Goal: Task Accomplishment & Management: Use online tool/utility

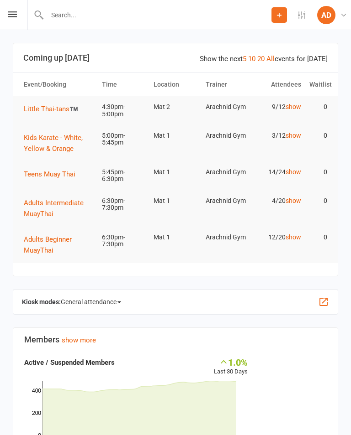
click at [89, 303] on span "General attendance" at bounding box center [91, 302] width 60 height 15
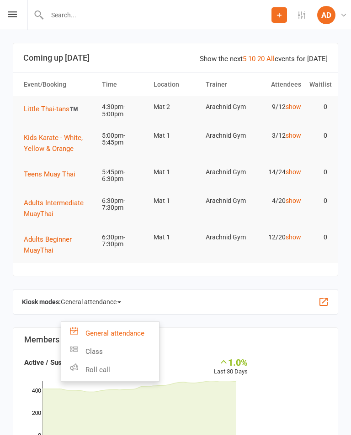
click at [81, 353] on link "Class" at bounding box center [110, 352] width 98 height 18
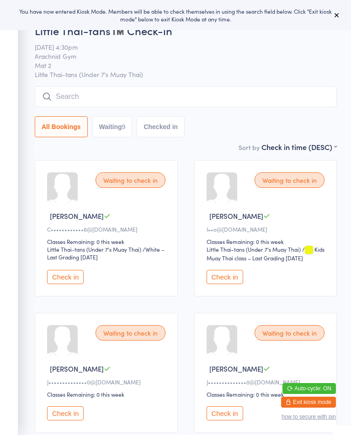
click at [230, 284] on button "Check in" at bounding box center [224, 277] width 37 height 14
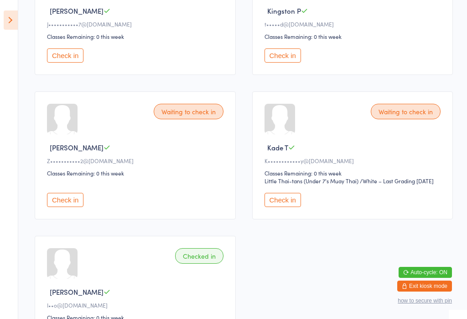
scroll to position [487, 0]
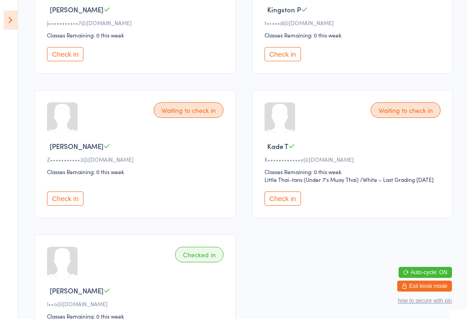
click at [70, 205] on button "Check in" at bounding box center [65, 198] width 37 height 14
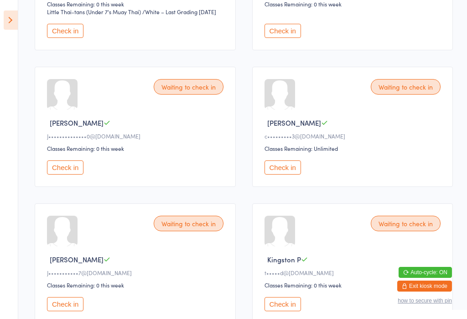
scroll to position [230, 0]
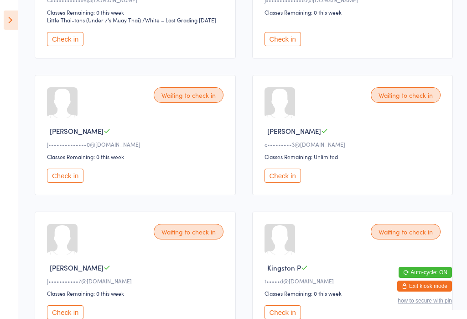
click at [289, 183] on button "Check in" at bounding box center [283, 175] width 37 height 14
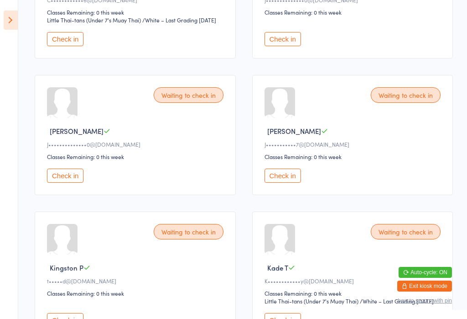
click at [294, 183] on button "Check in" at bounding box center [283, 175] width 37 height 14
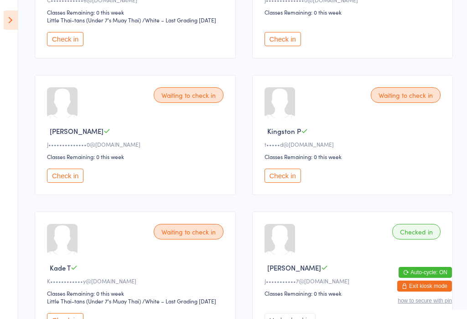
click at [72, 183] on button "Check in" at bounding box center [65, 175] width 37 height 14
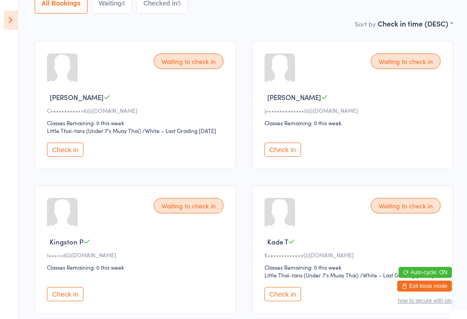
scroll to position [117, 0]
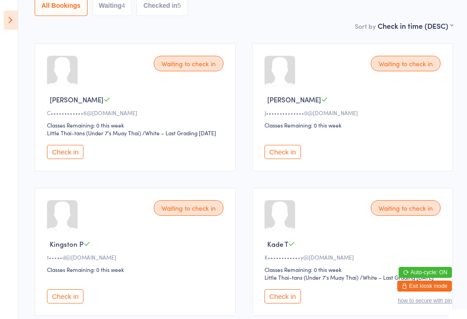
click at [271, 159] on button "Check in" at bounding box center [283, 152] width 37 height 14
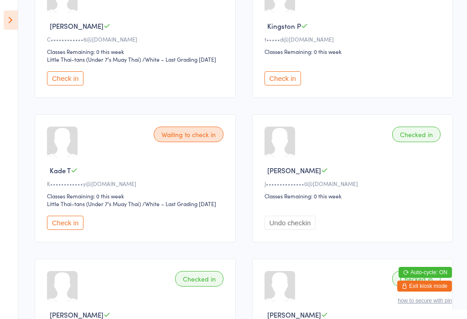
scroll to position [194, 0]
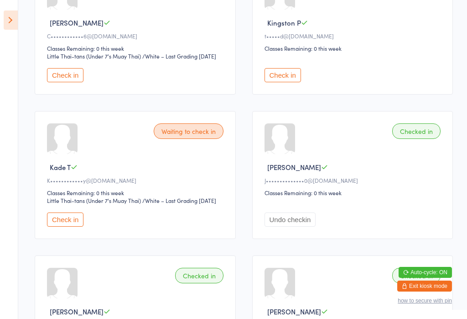
click at [68, 226] on button "Check in" at bounding box center [65, 219] width 37 height 14
click at [70, 61] on select "Little Thai-tans (Under 7's Muay Thai)" at bounding box center [103, 56] width 112 height 9
click at [73, 82] on button "Check in" at bounding box center [65, 75] width 37 height 14
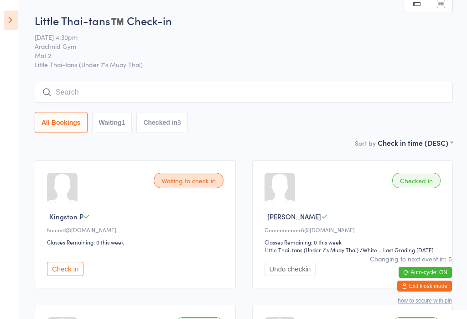
scroll to position [0, 0]
click at [80, 92] on input "search" at bounding box center [244, 92] width 419 height 21
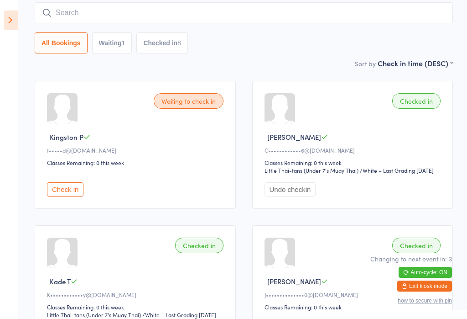
scroll to position [83, 0]
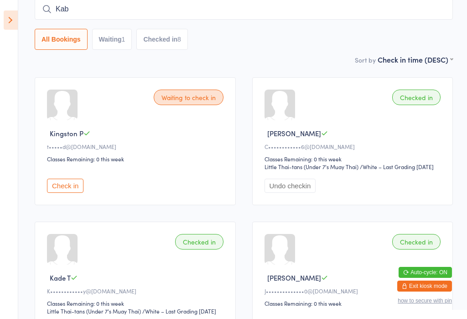
type input "Kabi"
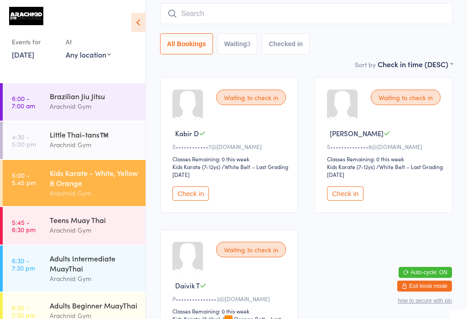
click at [103, 167] on div "Kids Karate - White, Yellow & Orange" at bounding box center [94, 177] width 88 height 20
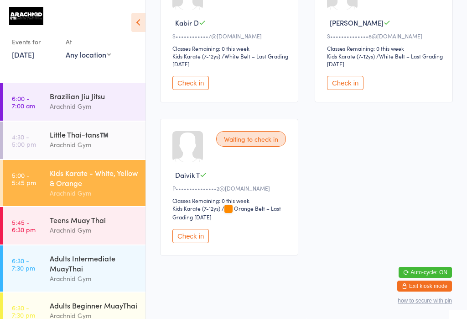
scroll to position [184, 0]
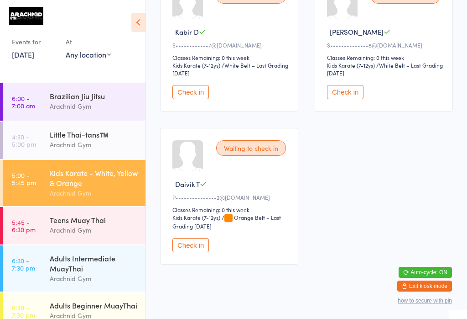
click at [192, 97] on button "Check in" at bounding box center [191, 92] width 37 height 14
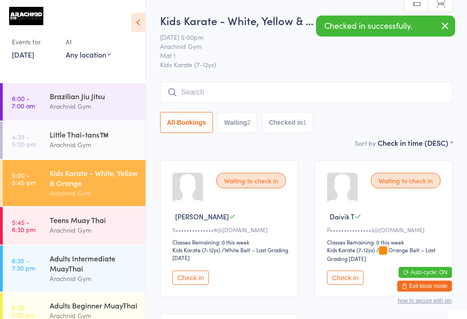
scroll to position [0, 0]
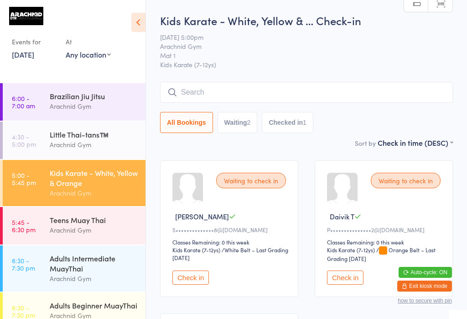
click at [246, 102] on input "search" at bounding box center [306, 92] width 293 height 21
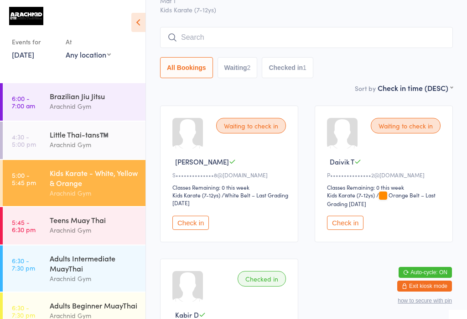
scroll to position [83, 0]
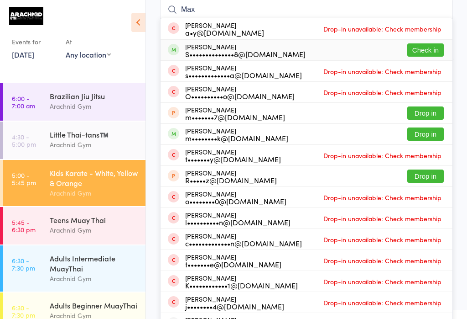
type input "Max"
click at [350, 52] on button "Check in" at bounding box center [426, 49] width 37 height 13
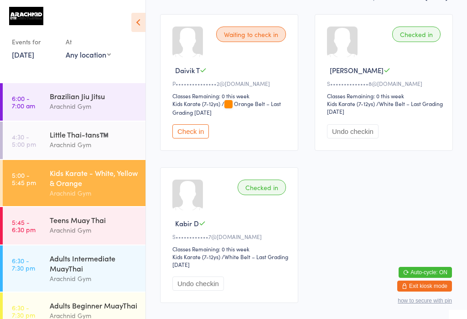
scroll to position [147, 0]
click at [189, 129] on button "Check in" at bounding box center [191, 130] width 37 height 14
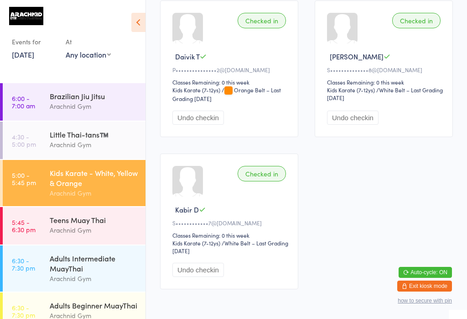
scroll to position [161, 0]
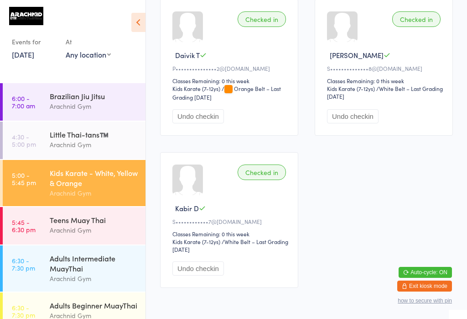
click at [21, 232] on time "5:45 - 6:30 pm" at bounding box center [24, 225] width 24 height 15
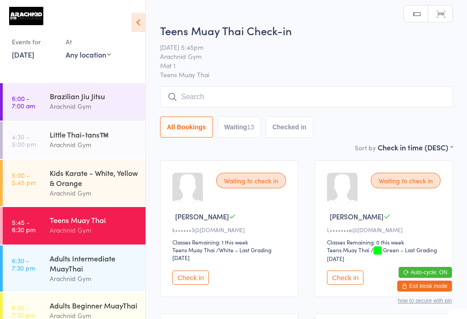
click at [201, 93] on input "search" at bounding box center [306, 96] width 293 height 21
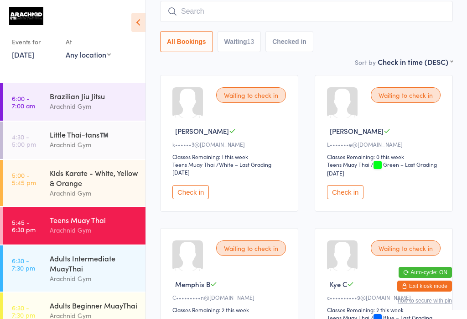
scroll to position [87, 0]
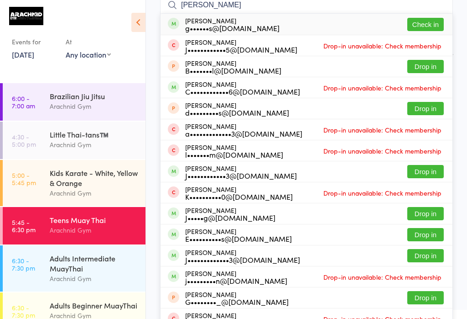
type input "[PERSON_NAME]"
click at [350, 25] on button "Check in" at bounding box center [426, 24] width 37 height 13
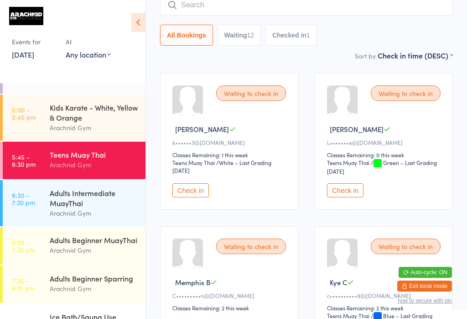
scroll to position [66, 0]
click at [23, 152] on time "5:45 - 6:30 pm" at bounding box center [24, 159] width 24 height 15
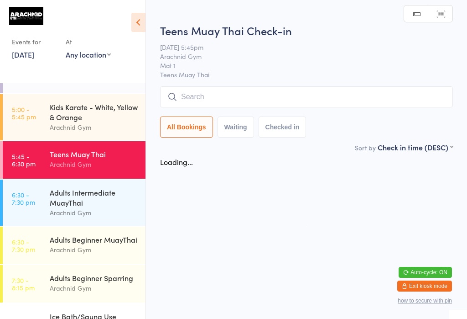
scroll to position [0, 0]
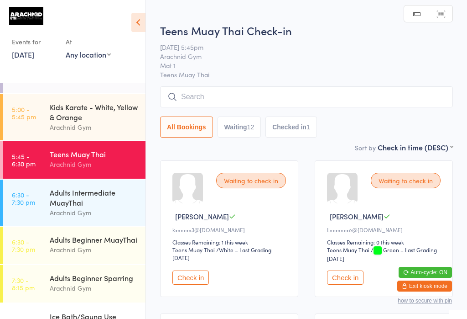
click at [195, 100] on input "search" at bounding box center [306, 96] width 293 height 21
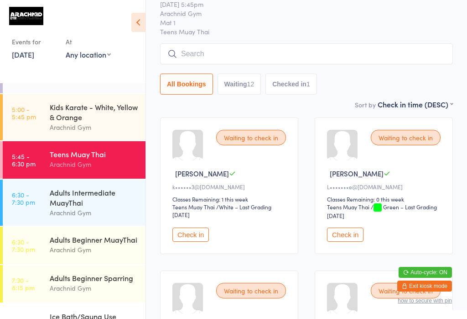
scroll to position [87, 0]
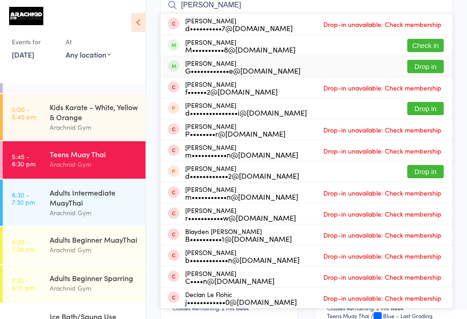
type input "[PERSON_NAME]"
click at [350, 72] on button "Drop in" at bounding box center [426, 66] width 37 height 13
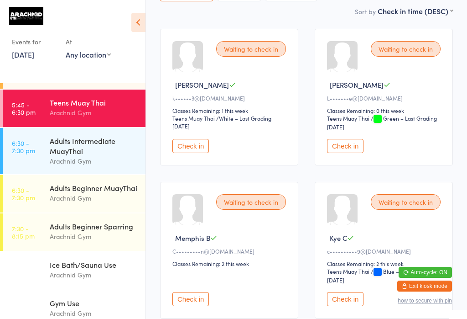
scroll to position [132, 0]
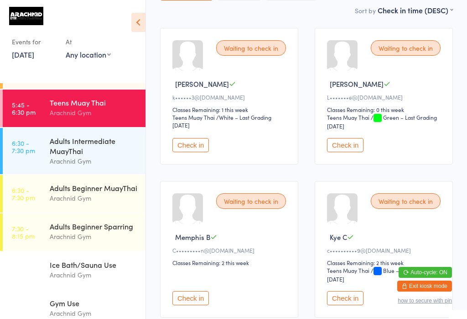
click at [95, 193] on div "Arachnid Gym" at bounding box center [94, 198] width 88 height 10
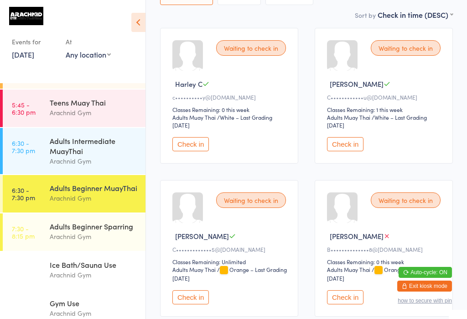
scroll to position [22, 0]
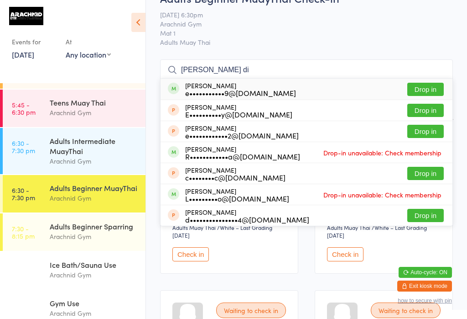
type input "[PERSON_NAME] di"
click at [350, 88] on button "Drop in" at bounding box center [426, 89] width 37 height 13
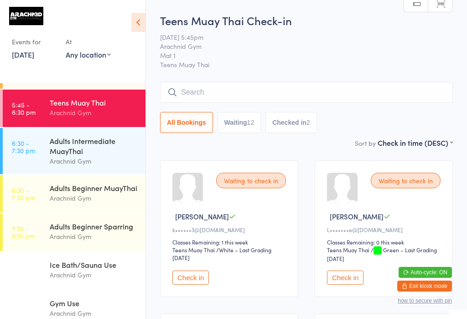
click at [31, 115] on time "5:45 - 6:30 pm" at bounding box center [24, 108] width 24 height 15
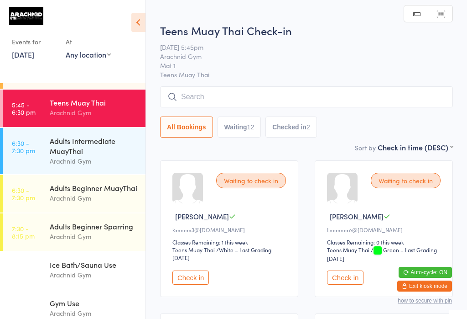
click at [203, 98] on input "search" at bounding box center [306, 96] width 293 height 21
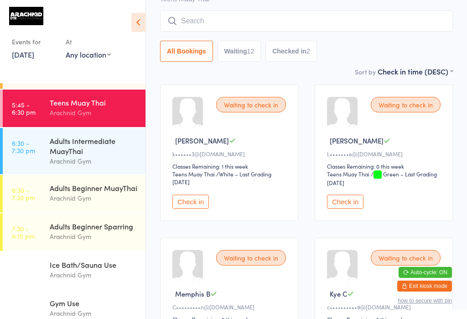
scroll to position [87, 0]
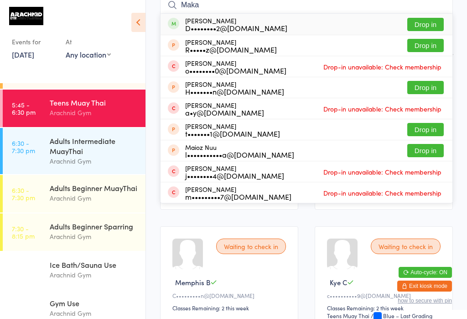
type input "Maka"
click at [350, 23] on button "Drop in" at bounding box center [426, 24] width 37 height 13
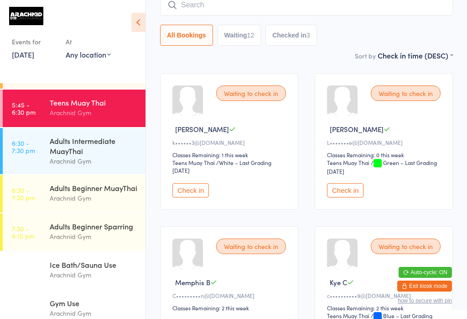
click at [214, 10] on input "search" at bounding box center [306, 5] width 293 height 21
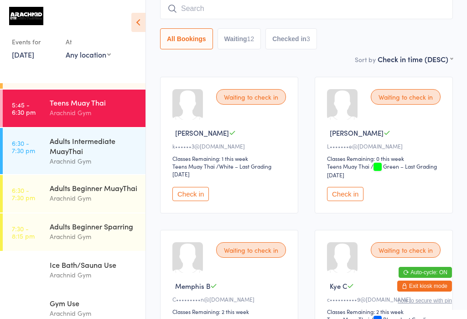
scroll to position [83, 0]
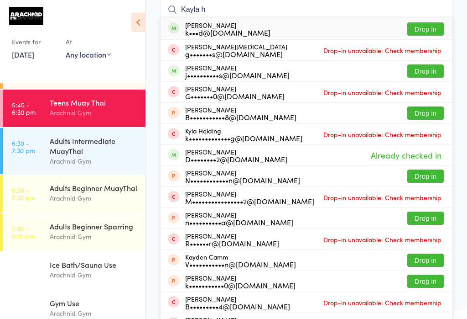
type input "Kayla h"
click at [350, 31] on button "Drop in" at bounding box center [426, 28] width 37 height 13
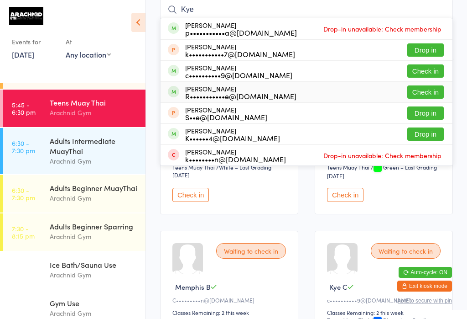
type input "Kye"
click at [350, 93] on button "Check in" at bounding box center [426, 91] width 37 height 13
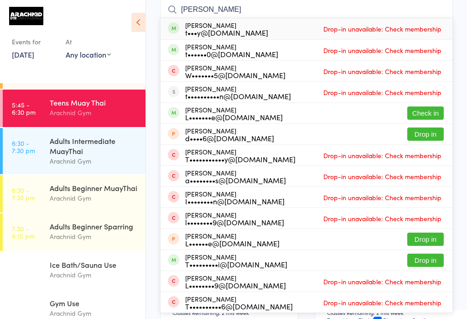
type input "[PERSON_NAME]"
click at [350, 117] on button "Check in" at bounding box center [426, 112] width 37 height 13
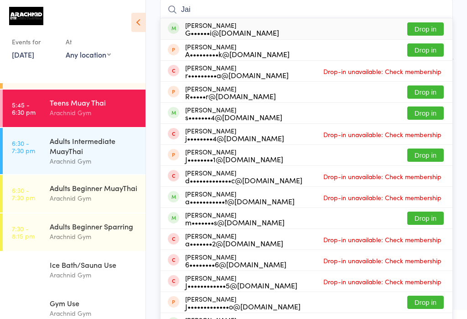
type input "Jai"
click at [350, 114] on button "Drop in" at bounding box center [426, 112] width 37 height 13
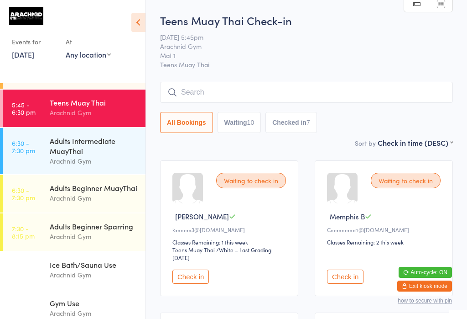
scroll to position [0, 0]
click at [350, 87] on input "search" at bounding box center [306, 92] width 293 height 21
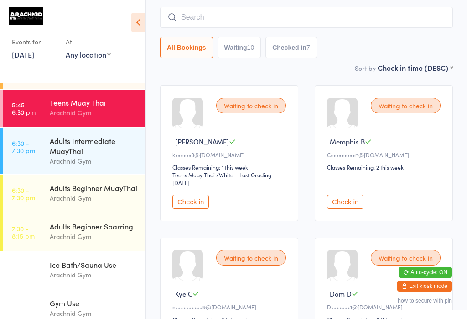
scroll to position [83, 0]
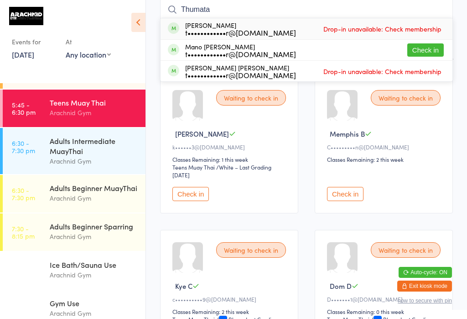
type input "Thumata"
click at [350, 45] on button "Check in" at bounding box center [426, 49] width 37 height 13
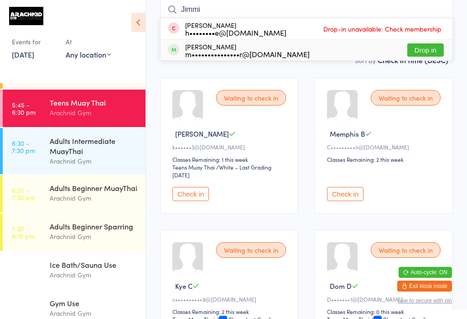
type input "Jimmi"
click at [350, 46] on button "Drop in" at bounding box center [426, 49] width 37 height 13
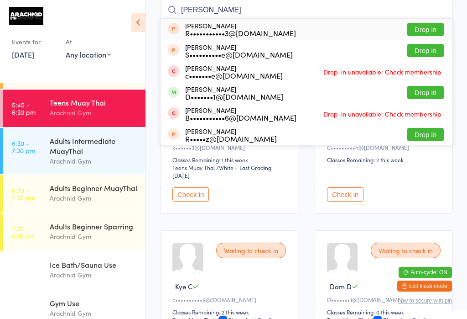
scroll to position [82, 0]
type input "[PERSON_NAME]"
click at [350, 96] on button "Drop in" at bounding box center [426, 92] width 37 height 13
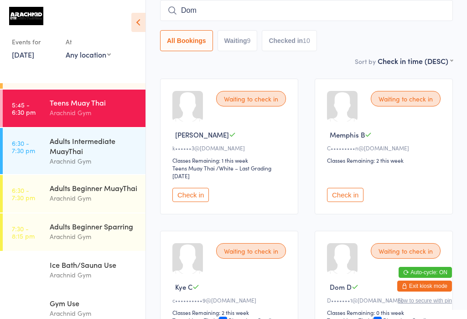
type input "Dom"
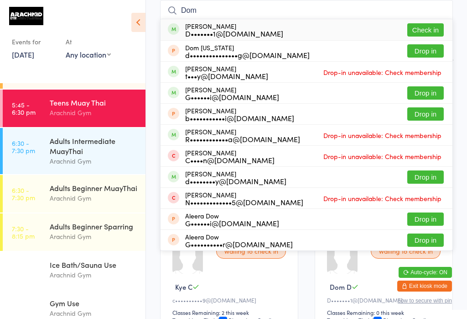
click at [350, 31] on button "Check in" at bounding box center [426, 29] width 37 height 13
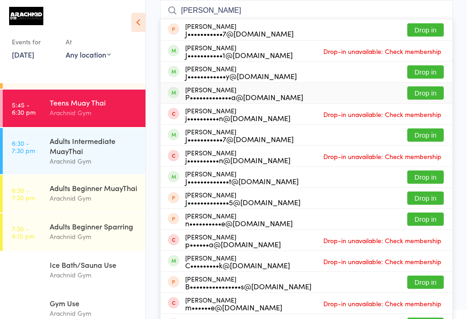
type input "[PERSON_NAME]"
click at [350, 91] on button "Drop in" at bounding box center [426, 92] width 37 height 13
type input "J"
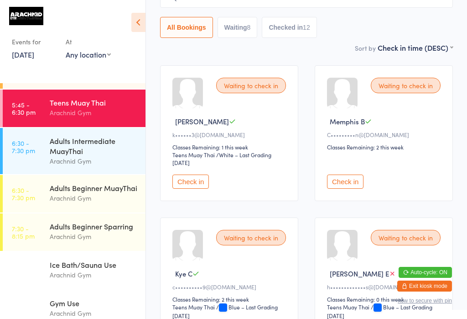
scroll to position [96, 0]
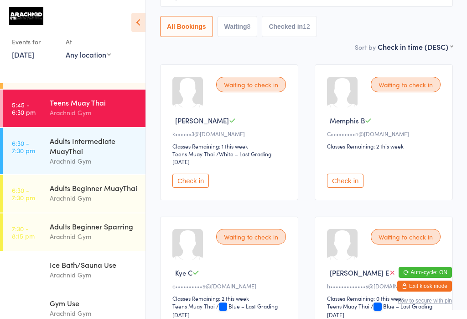
click at [81, 193] on div "Arachnid Gym" at bounding box center [94, 198] width 88 height 10
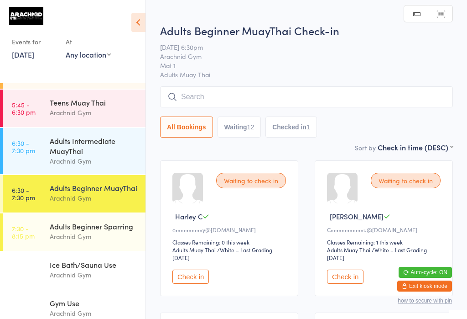
scroll to position [131, 0]
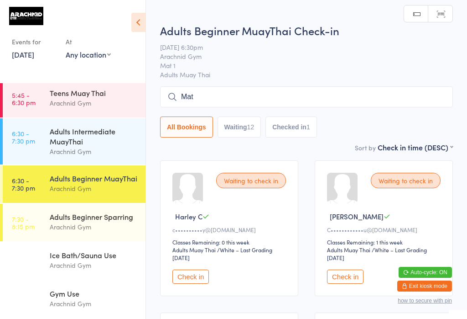
type input "Math"
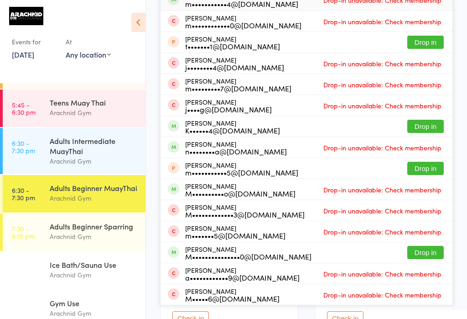
scroll to position [112, 0]
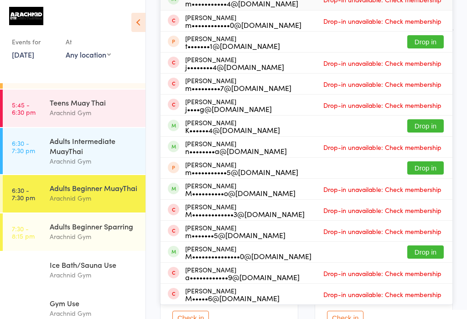
click at [99, 183] on div "Adults Beginner MuayThai" at bounding box center [94, 188] width 88 height 10
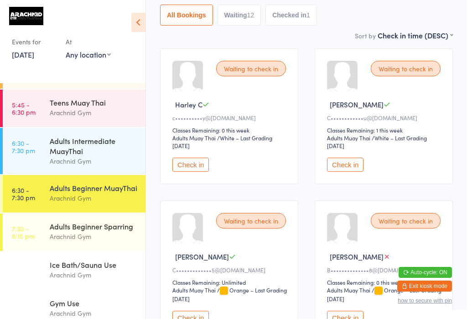
scroll to position [22, 0]
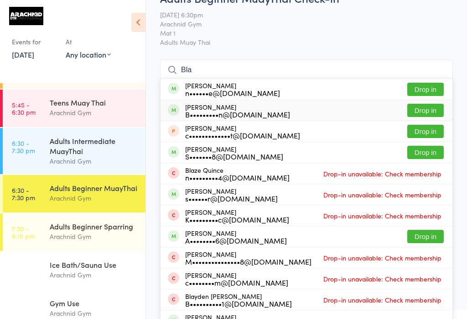
type input "Bla"
click at [350, 115] on button "Drop in" at bounding box center [426, 110] width 37 height 13
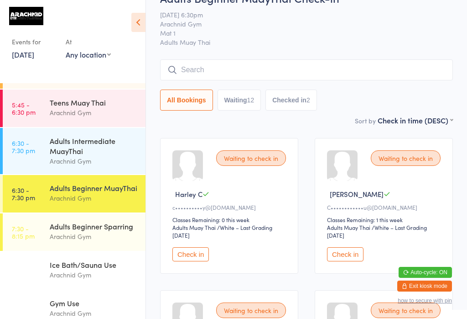
scroll to position [89, 0]
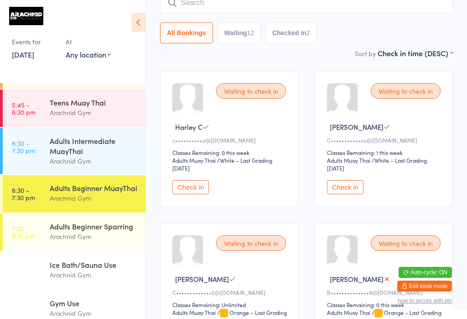
click at [110, 183] on div "Adults Beginner MuayThai" at bounding box center [94, 188] width 88 height 10
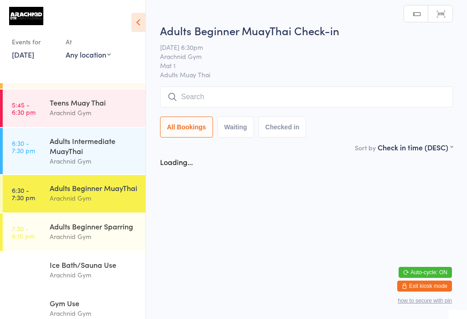
scroll to position [0, 0]
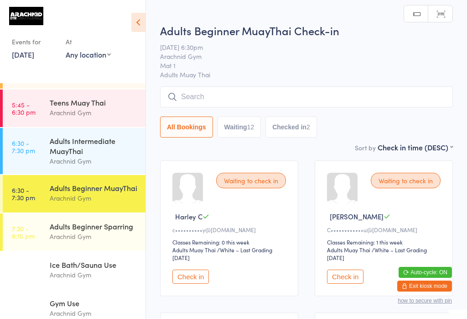
click at [198, 283] on button "Check in" at bounding box center [191, 276] width 37 height 14
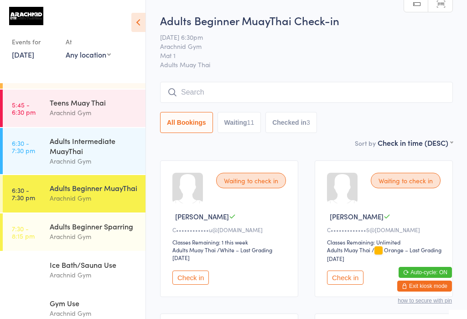
click at [196, 87] on input "search" at bounding box center [306, 92] width 293 height 21
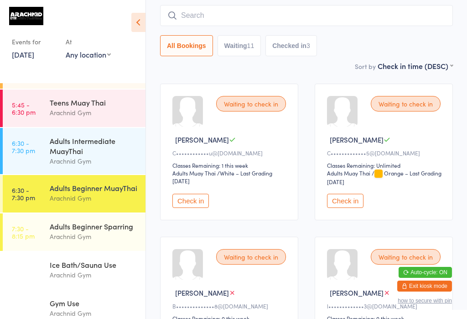
scroll to position [83, 0]
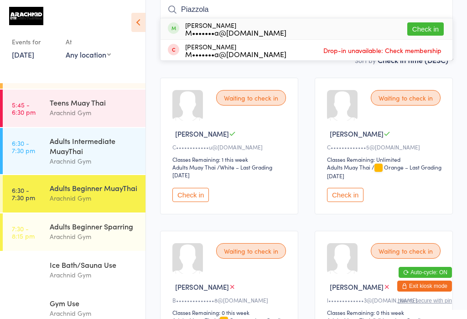
type input "Piazzola"
click at [350, 27] on button "Check in" at bounding box center [426, 28] width 37 height 13
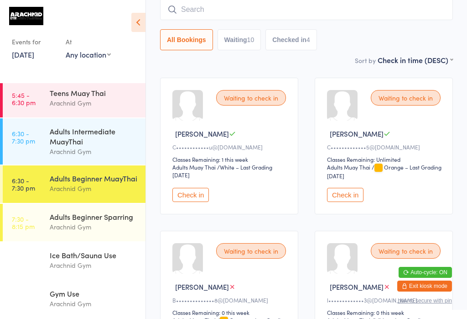
scroll to position [130, 0]
click at [207, 10] on input "search" at bounding box center [306, 9] width 293 height 21
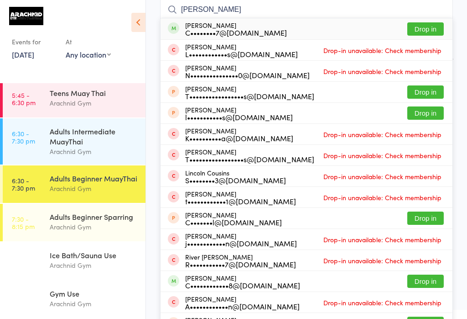
type input "[PERSON_NAME]"
click at [350, 29] on button "Drop in" at bounding box center [426, 28] width 37 height 13
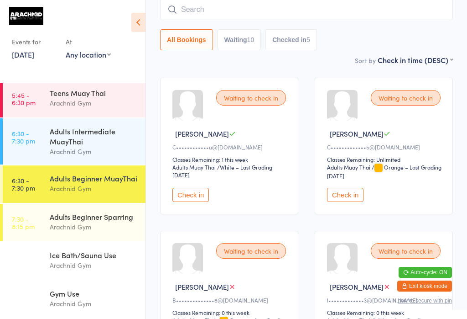
click at [285, 5] on input "search" at bounding box center [306, 9] width 293 height 21
click at [72, 183] on div "Arachnid Gym" at bounding box center [94, 188] width 88 height 10
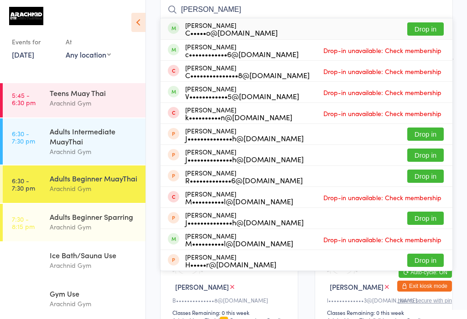
type input "[PERSON_NAME]"
click at [350, 29] on button "Drop in" at bounding box center [426, 28] width 37 height 13
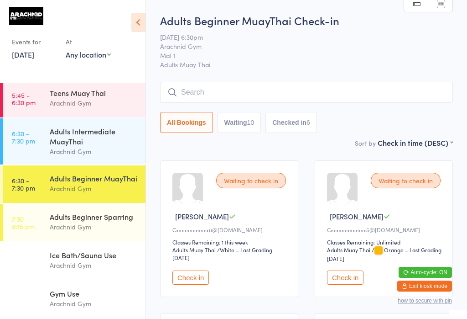
scroll to position [130, 0]
click at [85, 143] on div "Adults Intermediate MuayThai" at bounding box center [94, 136] width 88 height 20
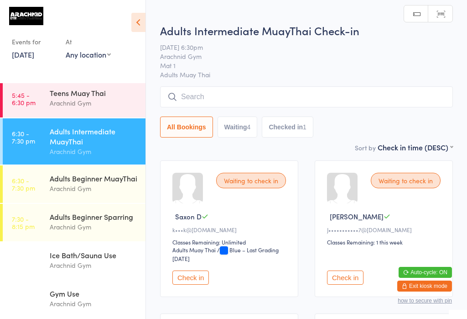
click at [265, 95] on input "search" at bounding box center [306, 96] width 293 height 21
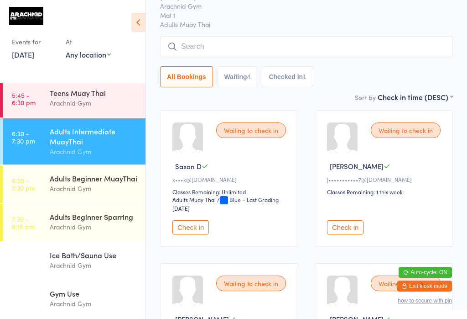
scroll to position [87, 0]
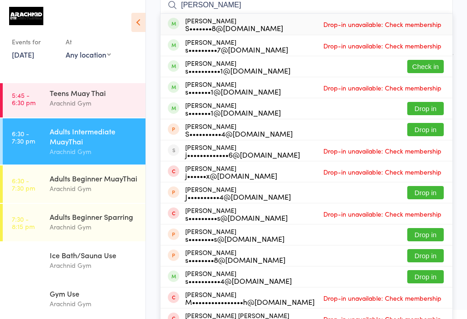
type input "[PERSON_NAME]"
click at [350, 67] on button "Check in" at bounding box center [426, 66] width 37 height 13
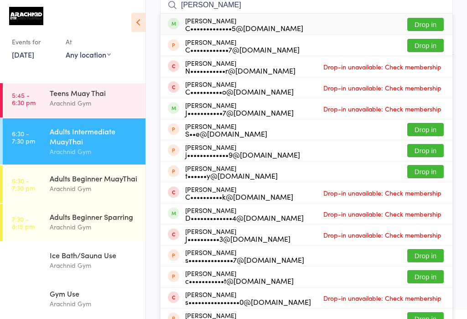
type input "[PERSON_NAME]"
click at [350, 27] on button "Drop in" at bounding box center [426, 24] width 37 height 13
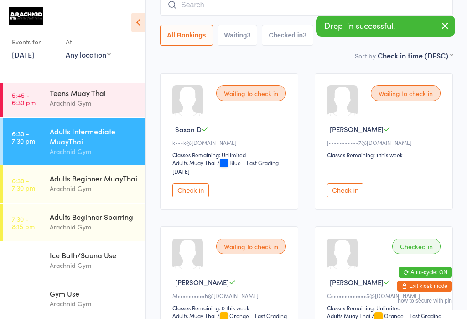
type input "D"
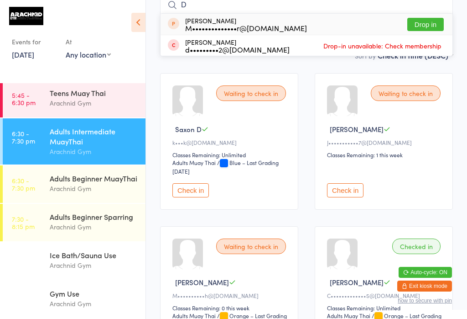
click at [55, 98] on div "Arachnid Gym" at bounding box center [94, 103] width 88 height 10
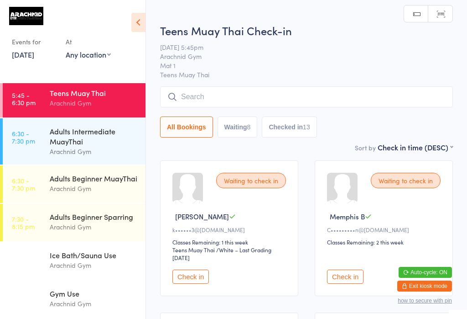
click at [69, 183] on div "Adults Beginner MuayThai" at bounding box center [94, 178] width 88 height 10
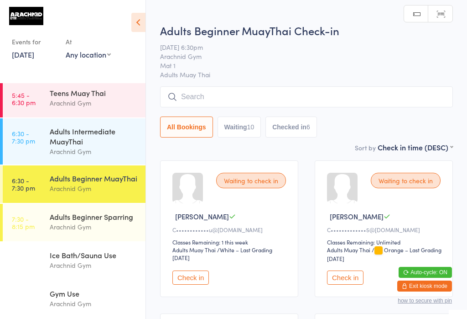
click at [209, 104] on input "search" at bounding box center [306, 96] width 293 height 21
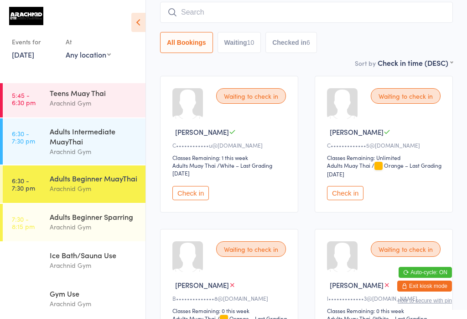
scroll to position [87, 0]
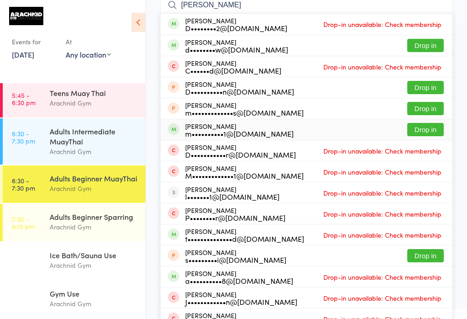
type input "[PERSON_NAME]"
click at [350, 127] on button "Drop in" at bounding box center [426, 129] width 37 height 13
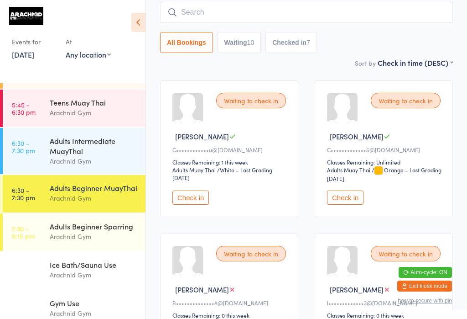
scroll to position [85, 0]
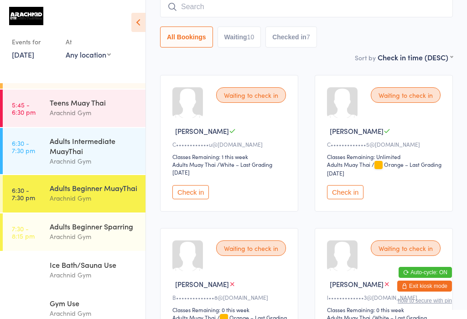
click at [96, 136] on div "Adults Intermediate MuayThai" at bounding box center [94, 146] width 88 height 20
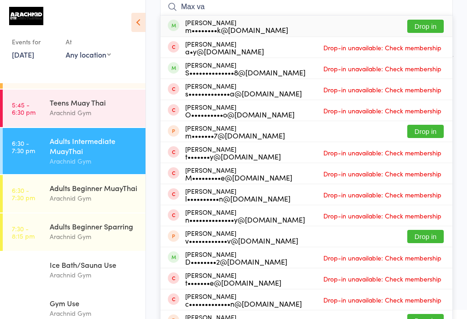
type input "Max va"
click at [350, 22] on button "Drop in" at bounding box center [426, 26] width 37 height 13
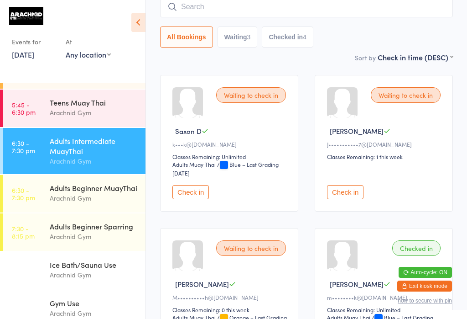
click at [105, 193] on div "Adults Beginner MuayThai" at bounding box center [94, 188] width 88 height 10
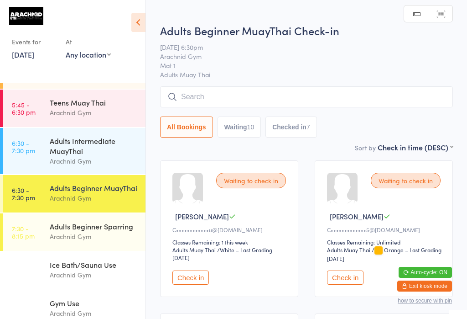
click at [267, 99] on input "search" at bounding box center [306, 96] width 293 height 21
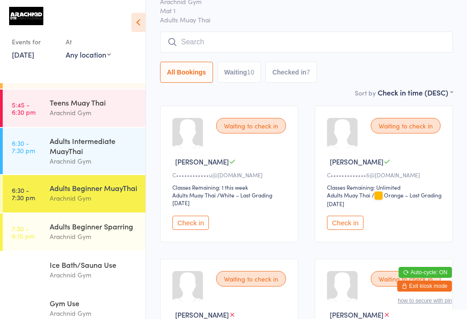
scroll to position [87, 0]
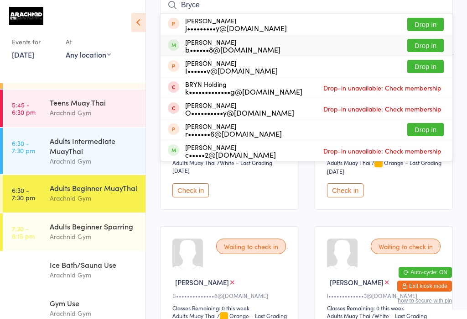
type input "Bryce"
click at [350, 42] on button "Drop in" at bounding box center [426, 45] width 37 height 13
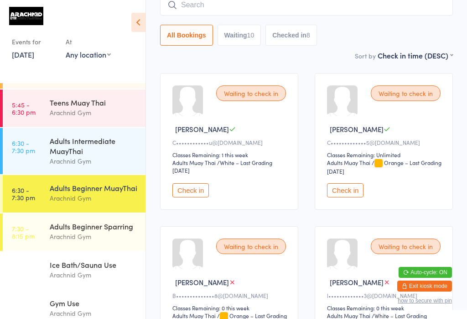
click at [82, 183] on div "Adults Beginner MuayThai" at bounding box center [94, 188] width 88 height 10
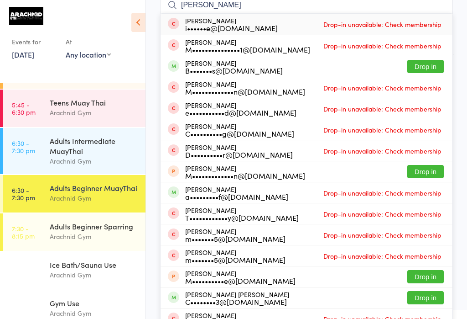
type input "[PERSON_NAME]"
click at [229, 71] on div "B•••••••s@[DOMAIN_NAME]" at bounding box center [234, 70] width 98 height 7
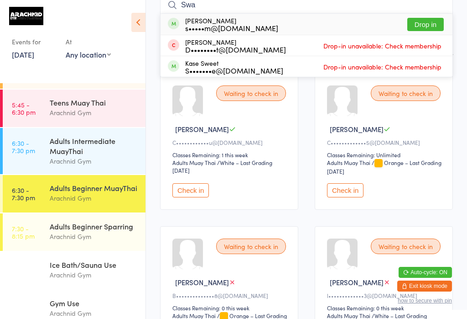
type input "Swa"
click at [350, 21] on button "Drop in" at bounding box center [426, 24] width 37 height 13
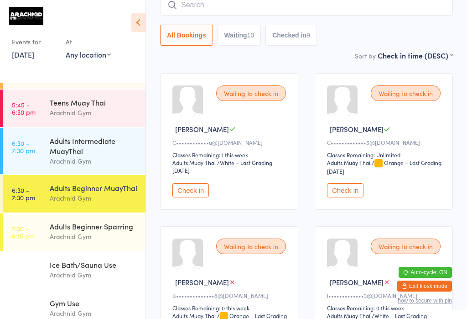
scroll to position [25, 0]
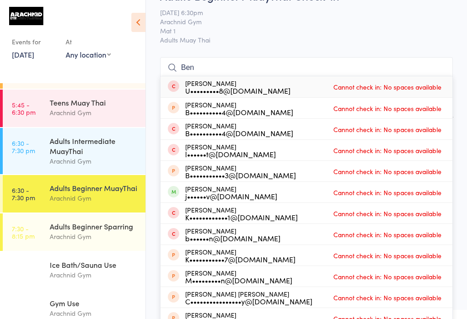
type input "Ben"
click at [313, 110] on div "[PERSON_NAME] B••••••••••4@[DOMAIN_NAME] Cannot check in: No spaces available" at bounding box center [307, 108] width 292 height 21
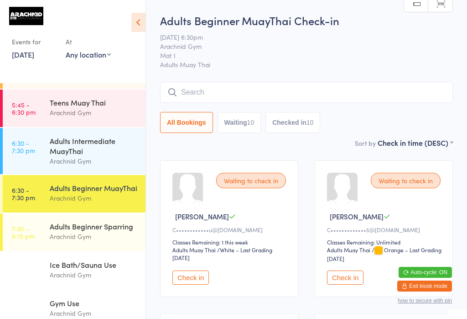
scroll to position [0, 0]
click at [222, 93] on input "search" at bounding box center [306, 92] width 293 height 21
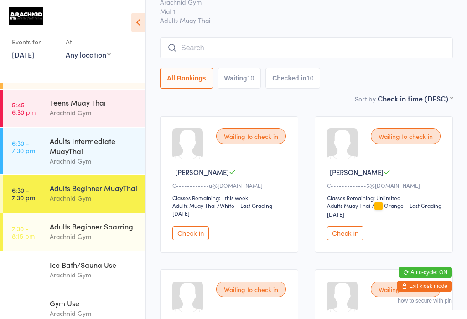
scroll to position [83, 0]
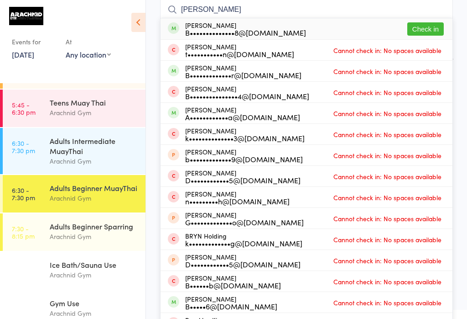
type input "[PERSON_NAME]"
click at [350, 21] on div "[PERSON_NAME] B••••••••••••••8@[DOMAIN_NAME] Check in" at bounding box center [307, 28] width 292 height 21
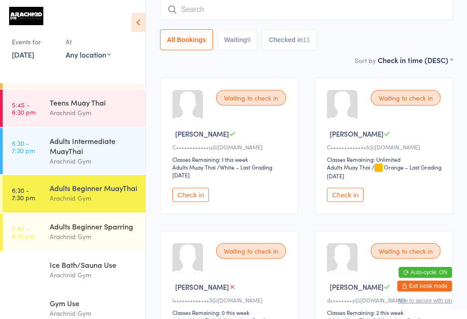
click at [103, 183] on div "Adults Beginner MuayThai" at bounding box center [94, 188] width 88 height 10
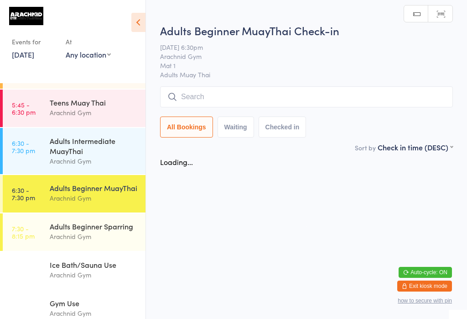
scroll to position [0, 0]
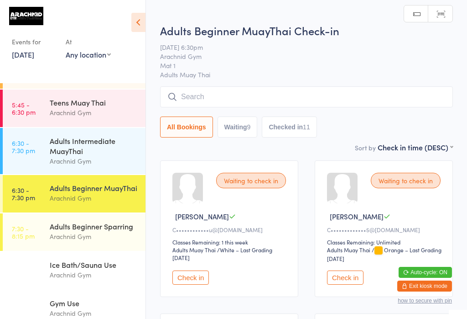
click at [333, 107] on input "search" at bounding box center [306, 96] width 293 height 21
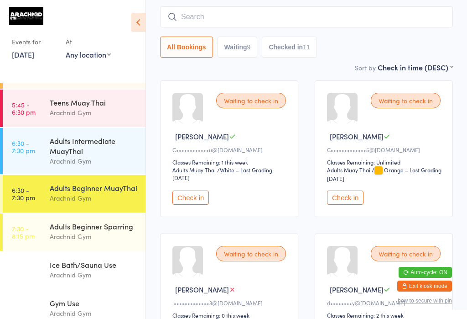
scroll to position [87, 0]
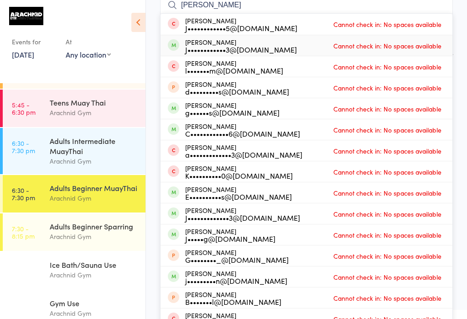
type input "[PERSON_NAME]"
click at [350, 47] on span "Cannot check in: No spaces available" at bounding box center [387, 46] width 113 height 14
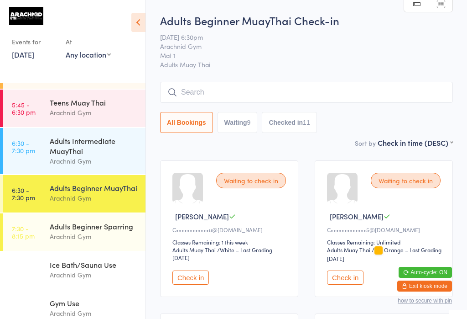
scroll to position [0, 0]
click at [191, 283] on button "Check in" at bounding box center [191, 277] width 37 height 14
click at [334, 91] on input "search" at bounding box center [306, 92] width 293 height 21
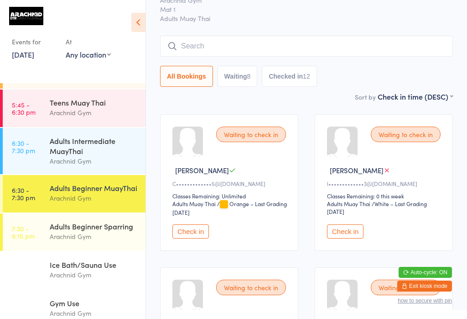
scroll to position [83, 0]
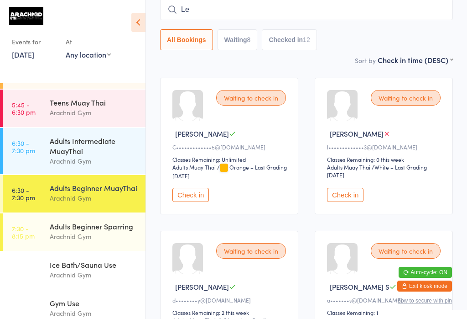
type input "[PERSON_NAME]"
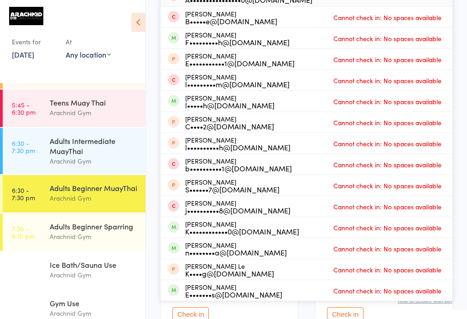
scroll to position [117, 0]
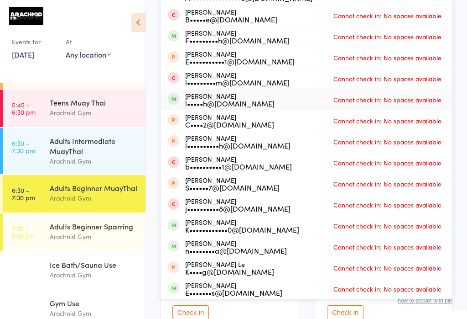
type input "[PERSON_NAME]"
click at [251, 98] on div "[PERSON_NAME] l•••••h@[DOMAIN_NAME] Cannot check in: No spaces available" at bounding box center [307, 99] width 292 height 21
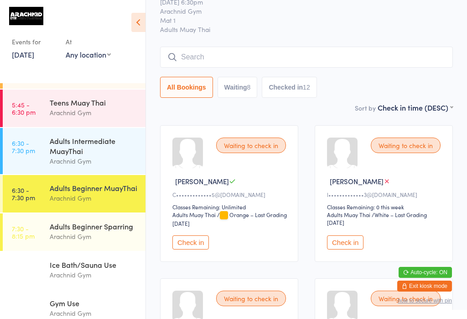
scroll to position [37, 0]
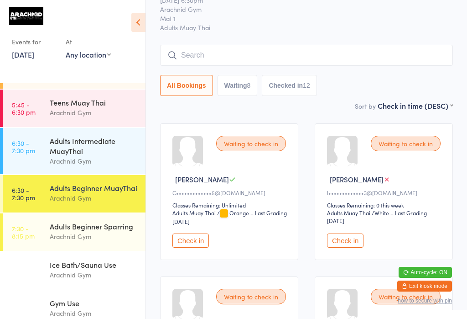
click at [214, 52] on input "search" at bounding box center [306, 55] width 293 height 21
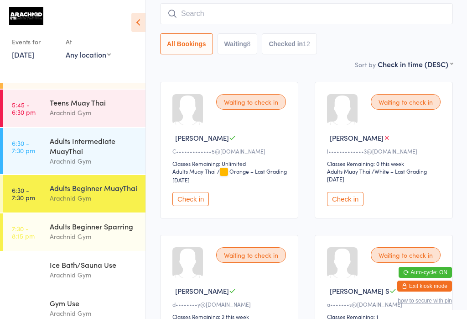
scroll to position [83, 0]
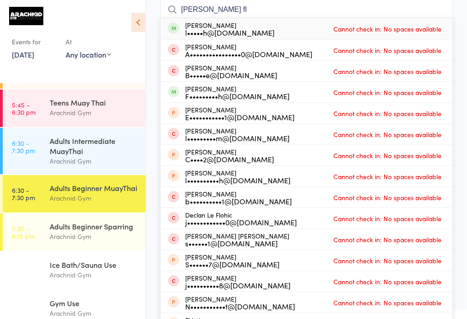
type input "[PERSON_NAME] fl"
click at [292, 32] on div "[PERSON_NAME] l•••••h@[DOMAIN_NAME] Cannot check in: No spaces available" at bounding box center [307, 28] width 292 height 21
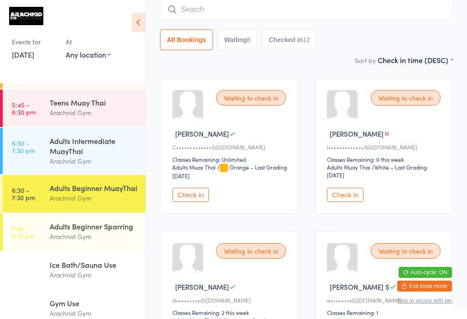
click at [350, 14] on input "search" at bounding box center [306, 9] width 293 height 21
click at [324, 1] on input "search" at bounding box center [306, 9] width 293 height 21
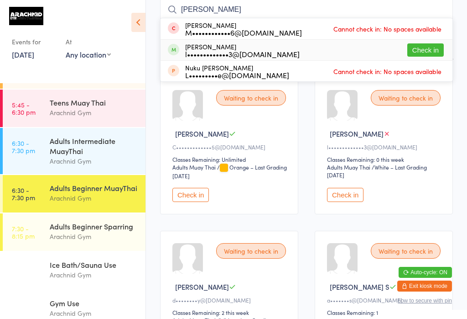
type input "[PERSON_NAME]"
click at [350, 47] on button "Check in" at bounding box center [426, 49] width 37 height 13
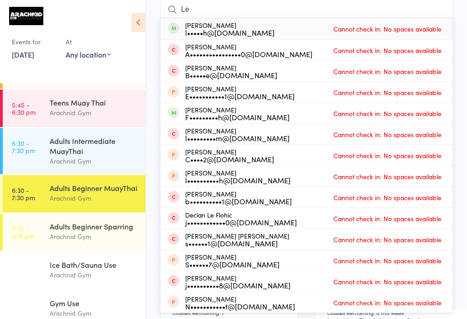
type input "L"
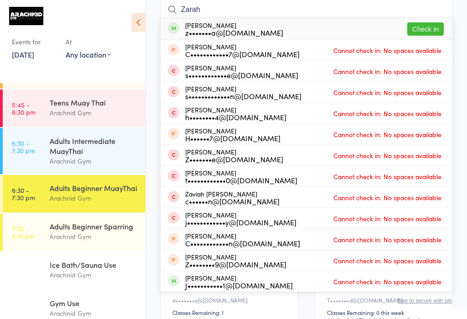
type input "Zarah"
click at [350, 28] on button "Check in" at bounding box center [426, 28] width 37 height 13
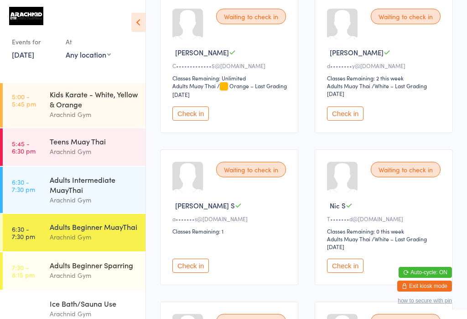
scroll to position [82, 0]
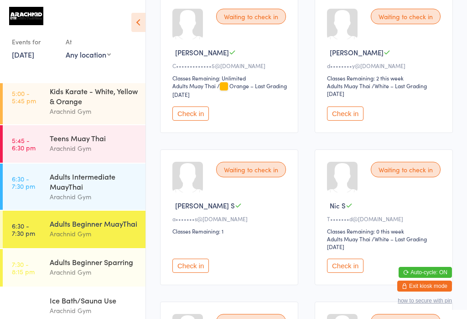
click at [89, 171] on div "Adults Intermediate MuayThai" at bounding box center [94, 181] width 88 height 20
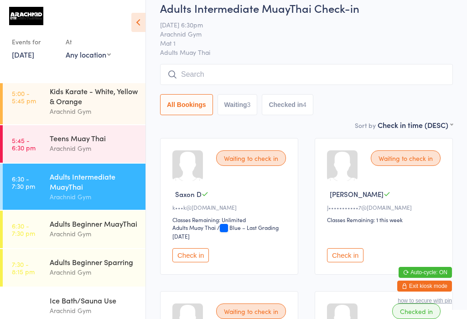
click at [231, 65] on input "search" at bounding box center [306, 74] width 293 height 21
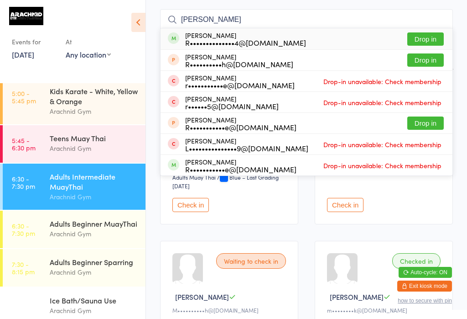
scroll to position [71, 0]
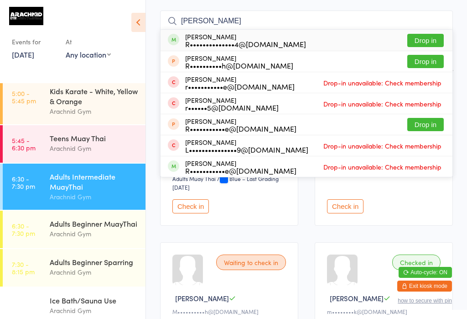
type input "[PERSON_NAME]"
click at [350, 42] on button "Drop in" at bounding box center [426, 40] width 37 height 13
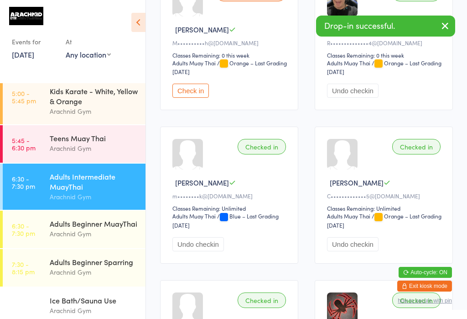
scroll to position [346, 0]
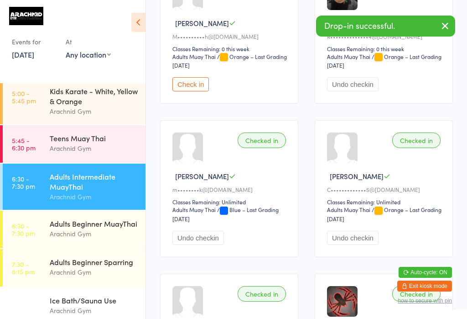
click at [201, 87] on button "Check in" at bounding box center [191, 84] width 37 height 14
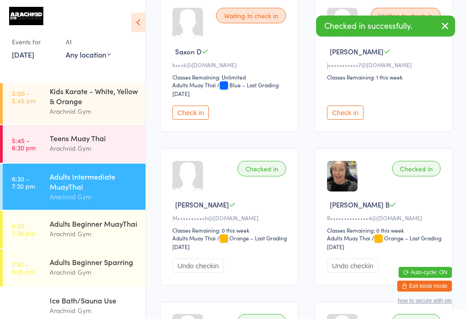
scroll to position [164, 0]
click at [199, 118] on button "Check in" at bounding box center [191, 113] width 37 height 14
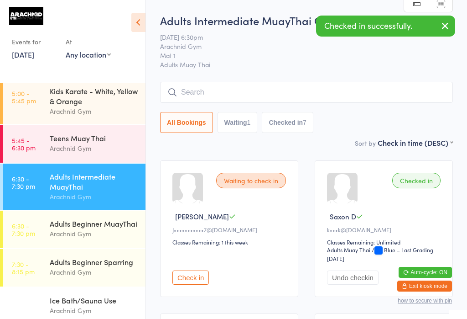
scroll to position [0, 0]
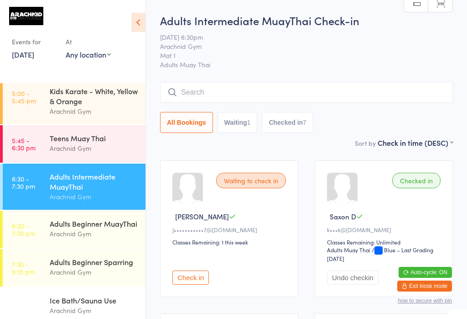
click at [318, 91] on input "search" at bounding box center [306, 92] width 293 height 21
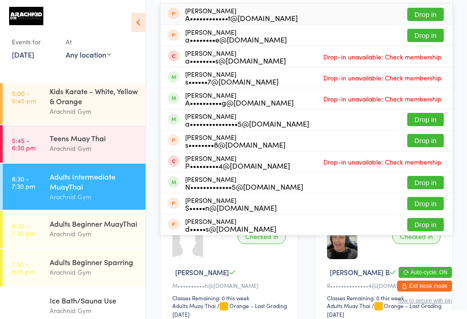
scroll to position [101, 0]
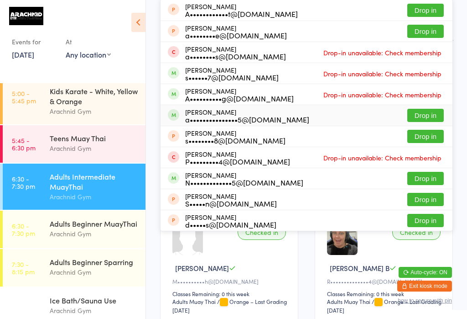
type input "[PERSON_NAME]"
click at [350, 118] on button "Drop in" at bounding box center [426, 115] width 37 height 13
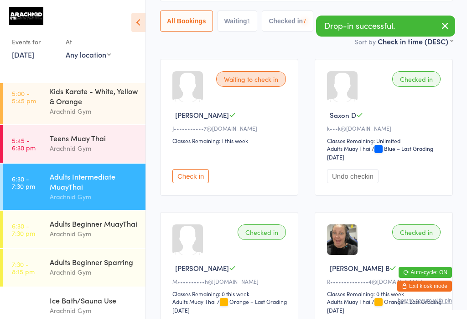
scroll to position [18, 0]
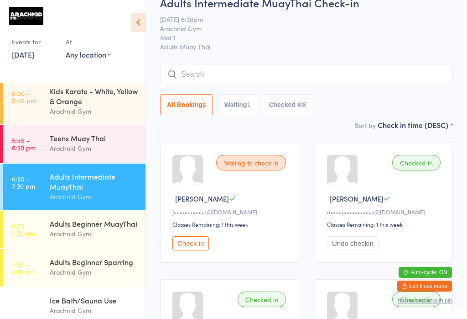
click at [96, 86] on div "Kids Karate - White, Yellow & Orange" at bounding box center [94, 96] width 88 height 20
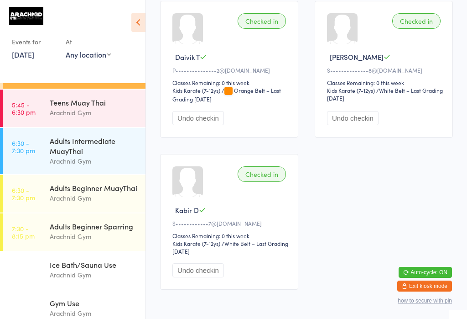
scroll to position [130, 0]
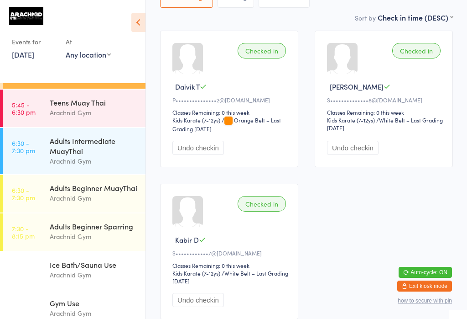
click at [103, 231] on div "Arachnid Gym" at bounding box center [94, 236] width 88 height 10
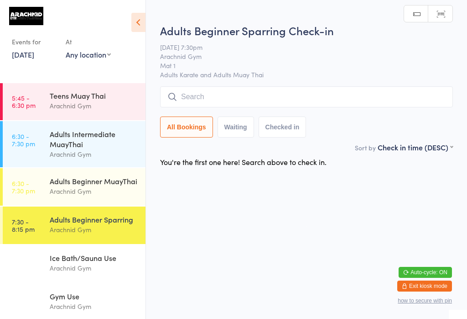
scroll to position [110, 0]
click at [102, 168] on div "Adults Beginner MuayThai Arachnid Gym" at bounding box center [98, 186] width 96 height 36
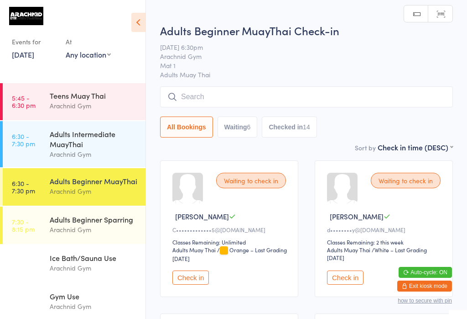
click at [256, 107] on input "search" at bounding box center [306, 96] width 293 height 21
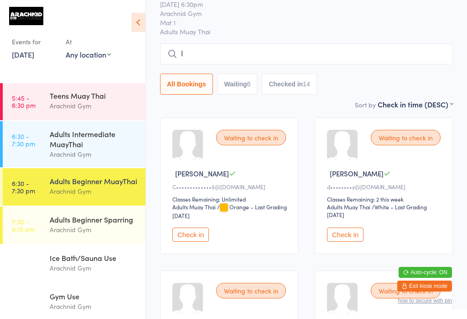
scroll to position [76, 0]
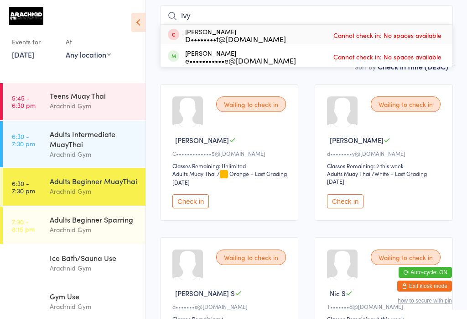
type input "Ivy"
click at [278, 61] on div "[PERSON_NAME] e•••••••••••e@[DOMAIN_NAME] Cannot check in: No spaces available" at bounding box center [307, 56] width 292 height 21
